Goal: Browse casually

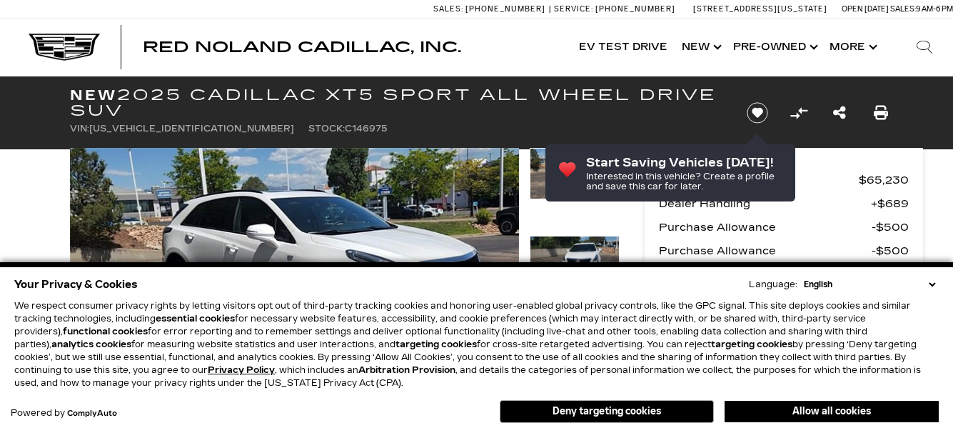
click at [495, 308] on icon "Next" at bounding box center [497, 322] width 29 height 29
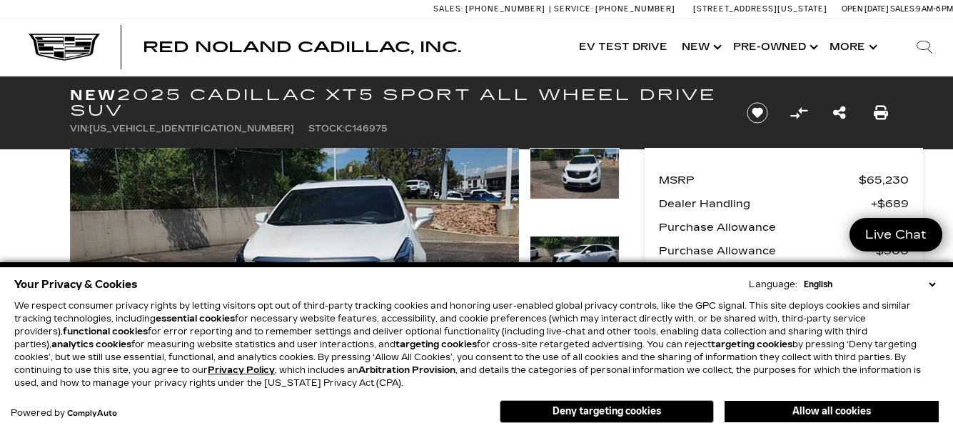
scroll to position [134, 0]
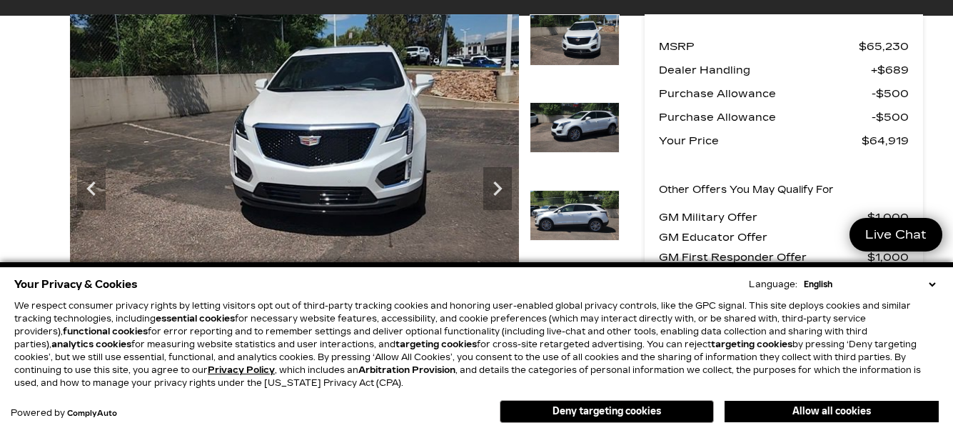
click at [495, 189] on icon "Next" at bounding box center [497, 188] width 29 height 29
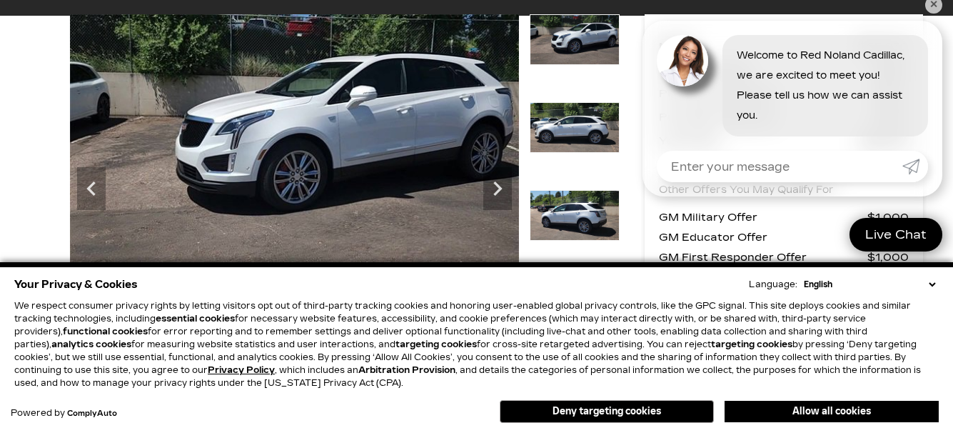
click at [495, 189] on icon "Next" at bounding box center [497, 188] width 29 height 29
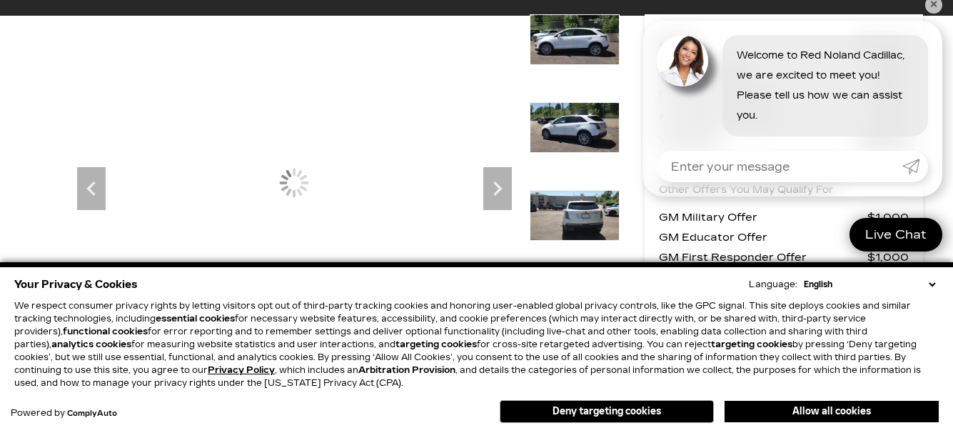
scroll to position [0, 0]
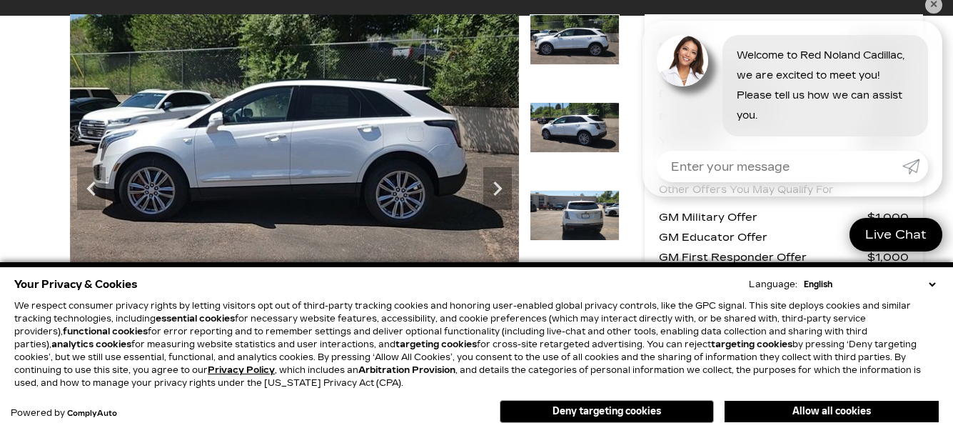
click at [495, 189] on icon "Next" at bounding box center [497, 188] width 29 height 29
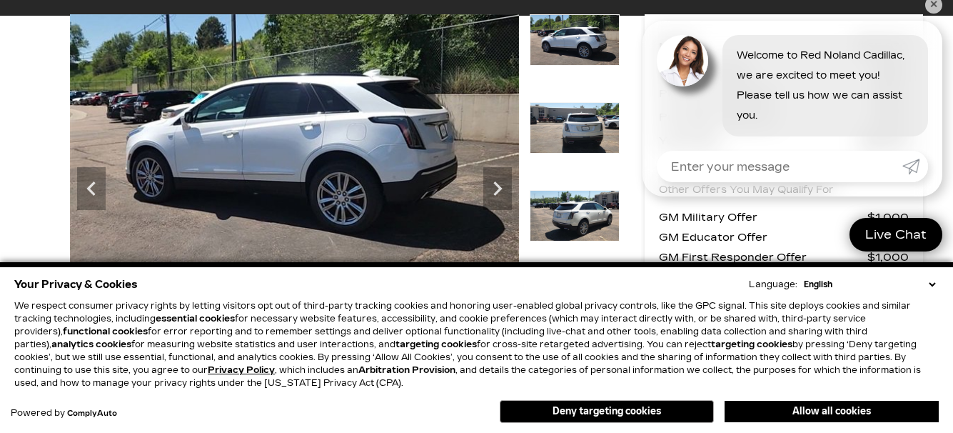
click at [495, 189] on icon "Next" at bounding box center [497, 188] width 29 height 29
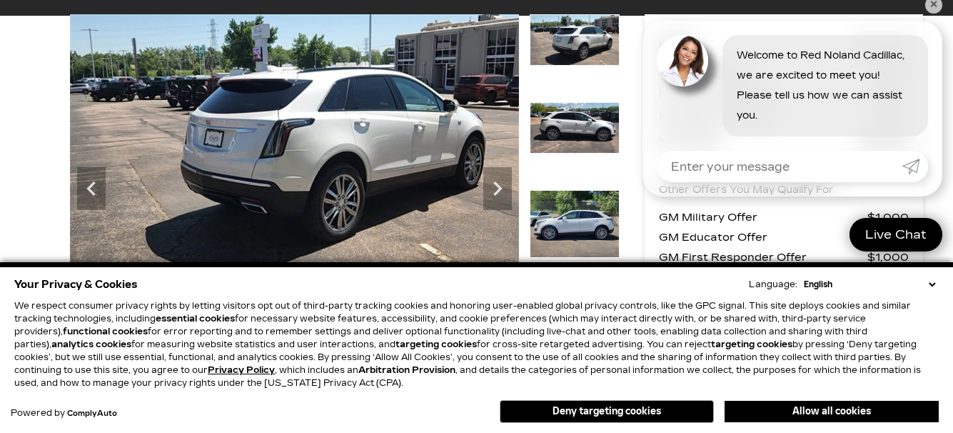
click at [495, 189] on icon "Next" at bounding box center [497, 188] width 29 height 29
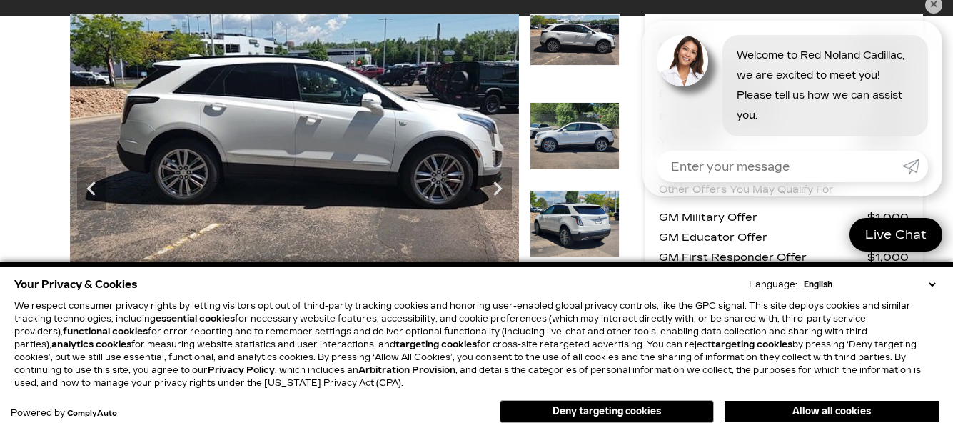
click at [495, 189] on icon "Next" at bounding box center [497, 188] width 29 height 29
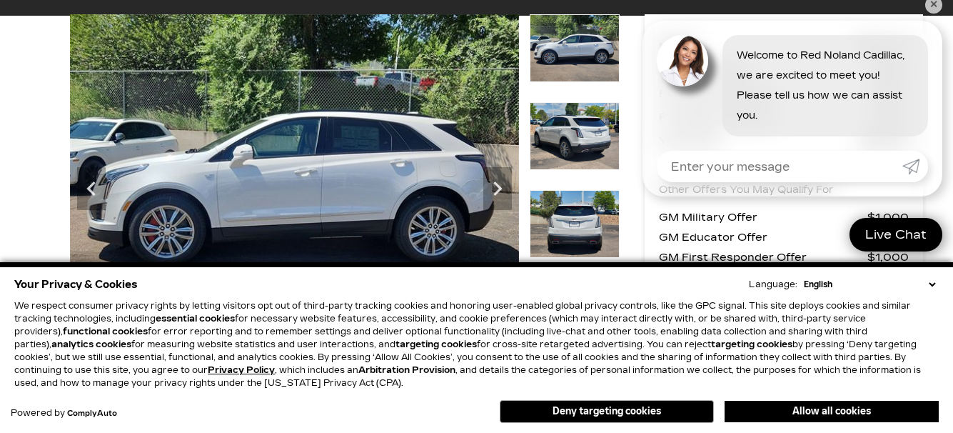
click at [495, 189] on icon "Next" at bounding box center [497, 188] width 29 height 29
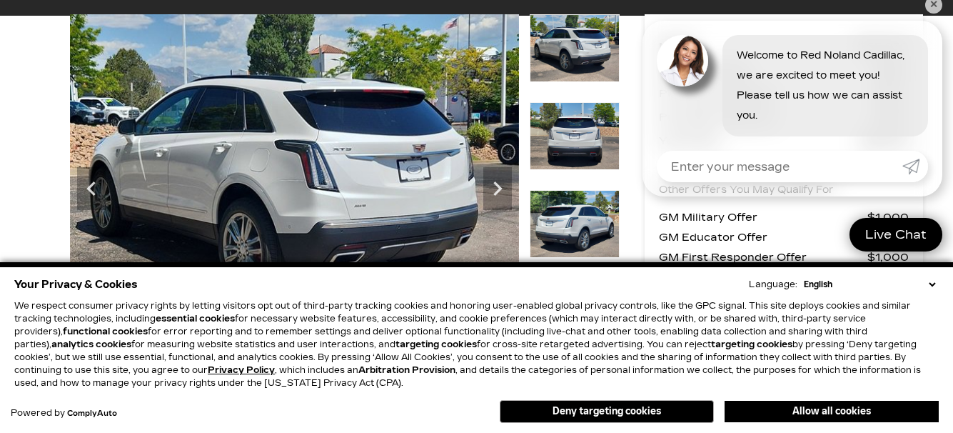
click at [495, 189] on icon "Next" at bounding box center [497, 188] width 29 height 29
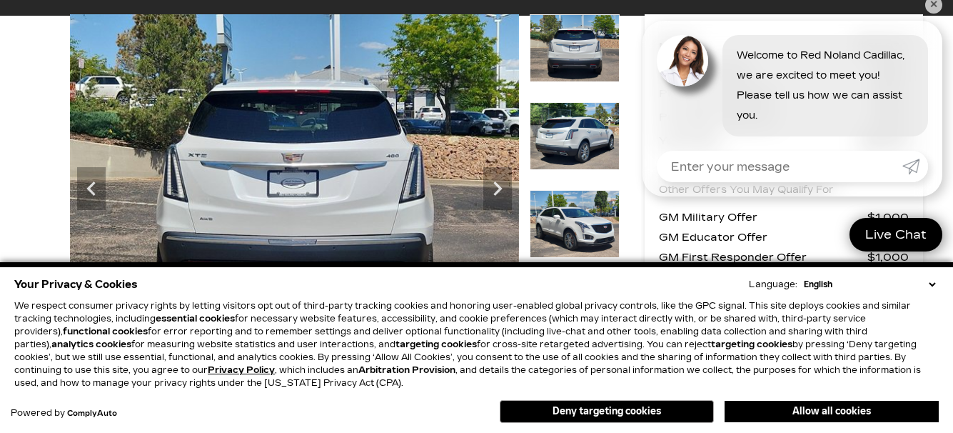
click at [495, 189] on icon "Next" at bounding box center [497, 188] width 29 height 29
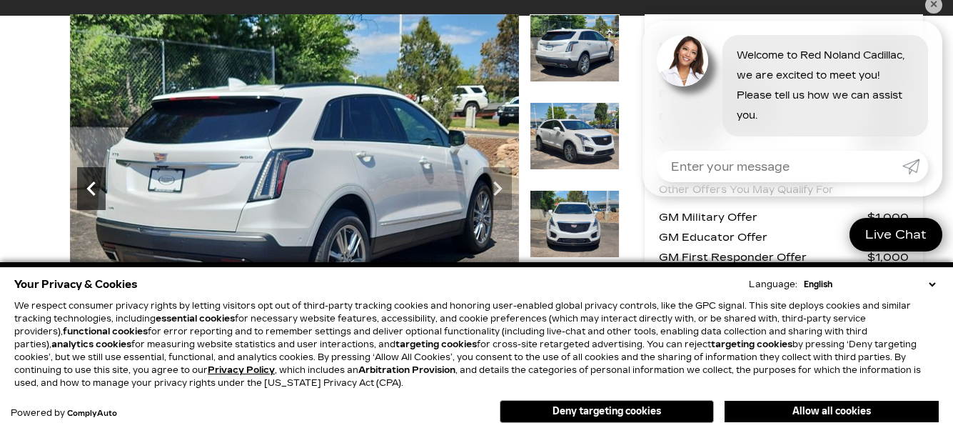
click at [94, 184] on icon "Previous" at bounding box center [90, 188] width 9 height 14
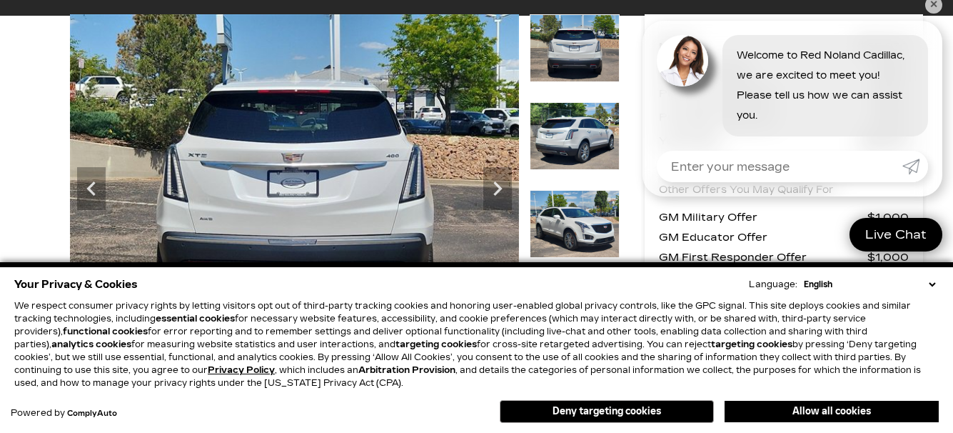
click at [268, 192] on img at bounding box center [294, 182] width 449 height 337
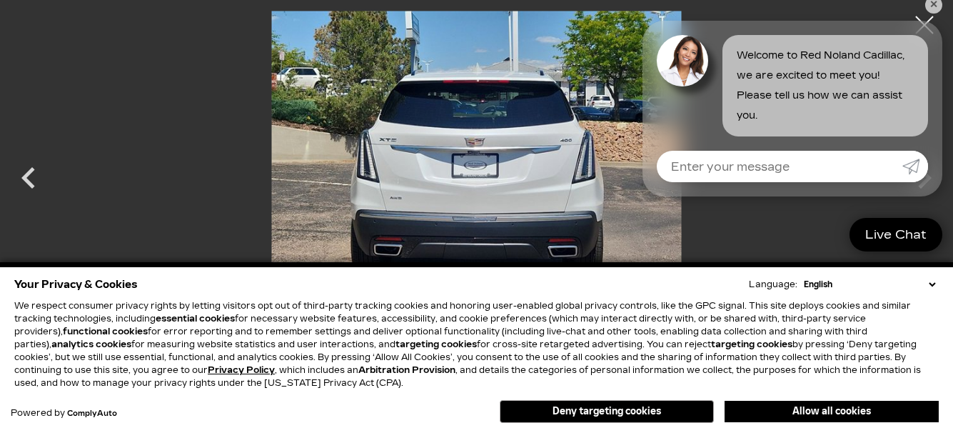
click at [453, 165] on img at bounding box center [476, 165] width 810 height 308
